Goal: Information Seeking & Learning: Learn about a topic

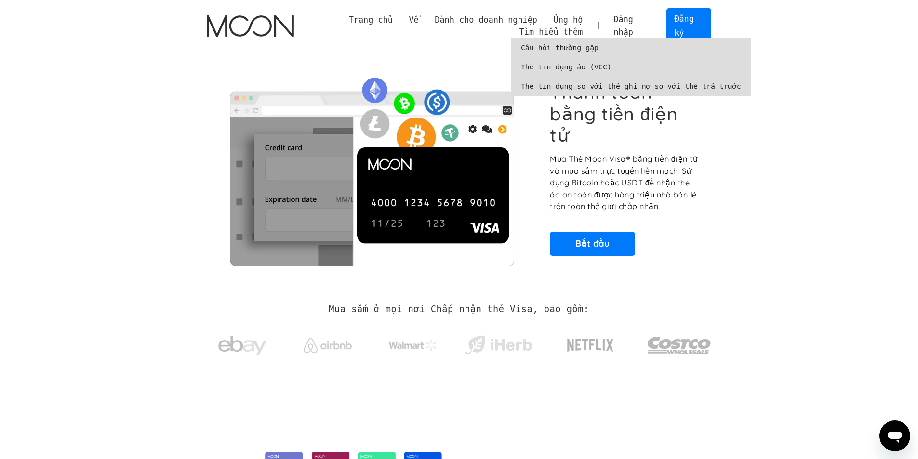
click at [557, 67] on font "Thẻ tín dụng ảo (VCC)" at bounding box center [566, 67] width 91 height 9
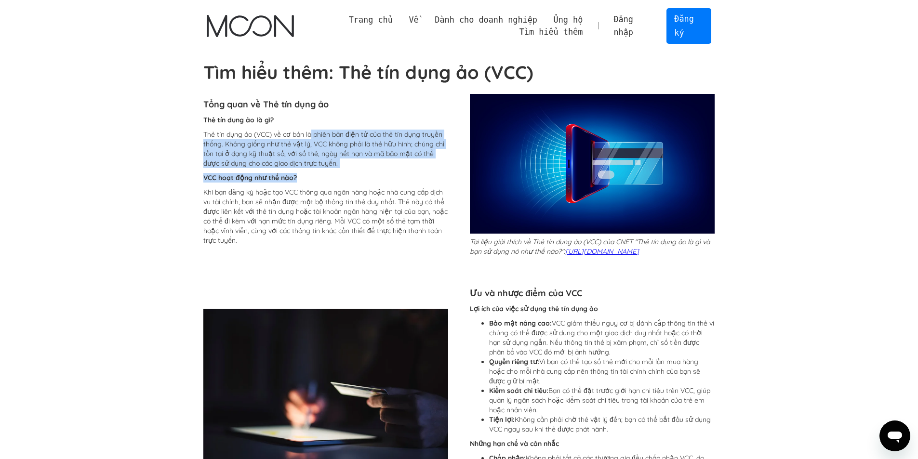
drag, startPoint x: 312, startPoint y: 125, endPoint x: 376, endPoint y: 171, distance: 78.0
click at [376, 171] on div "Thẻ tín dụng ảo là gì? Thẻ tín dụng ảo (VCC) về cơ bản là phiên bản điện tử của…" at bounding box center [325, 182] width 245 height 135
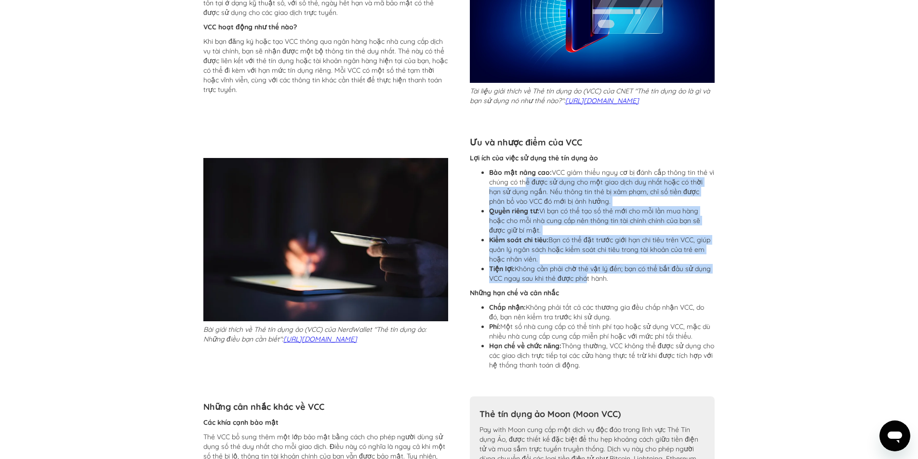
scroll to position [193, 0]
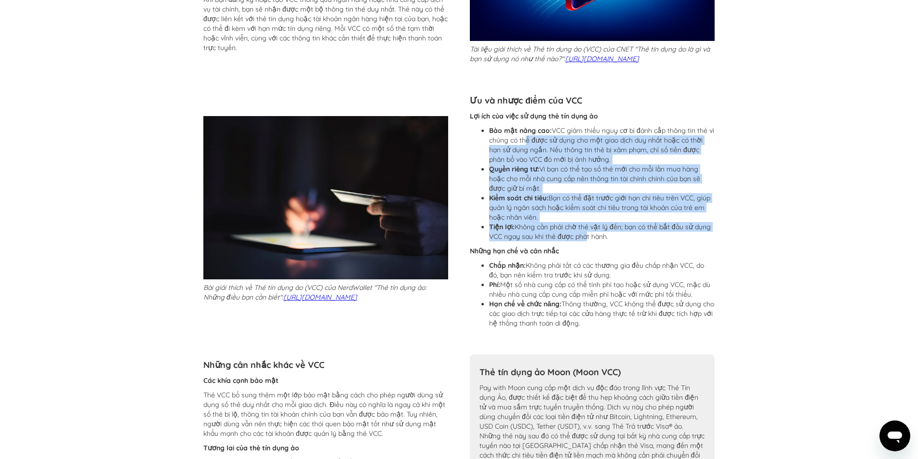
drag, startPoint x: 531, startPoint y: 193, endPoint x: 623, endPoint y: 330, distance: 164.6
click at [623, 330] on div "Lợi ích của việc sử dụng thẻ tín dụng ảo Bảo mật nâng cao: VCC giảm thiểu nguy …" at bounding box center [592, 222] width 245 height 222
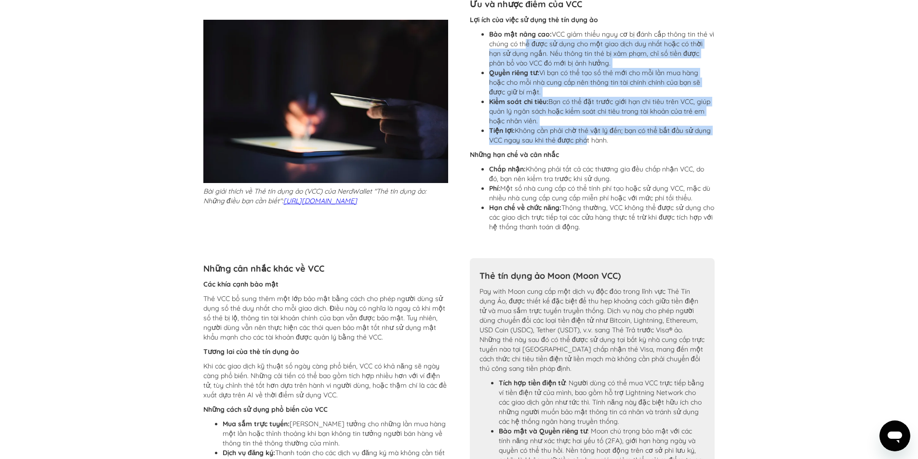
scroll to position [337, 0]
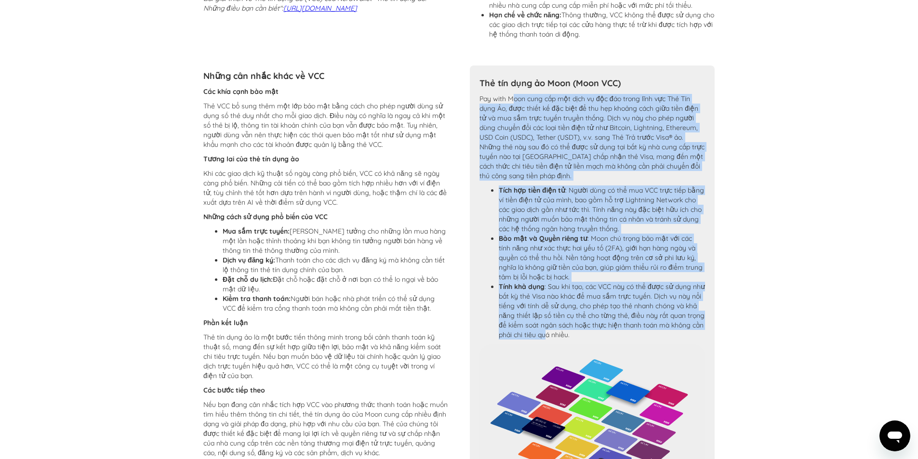
drag, startPoint x: 514, startPoint y: 247, endPoint x: 578, endPoint y: 342, distance: 114.6
click at [578, 342] on div "Thẻ tín dụng ảo Moon (Moon VCC) Pay with Moon cung cấp một dịch vụ độc đáo tron…" at bounding box center [592, 385] width 245 height 638
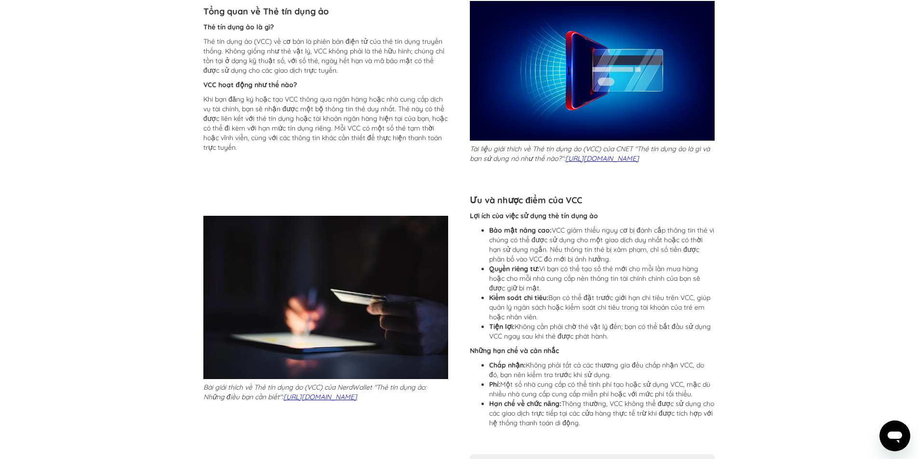
scroll to position [0, 0]
